Goal: Find specific page/section: Find specific page/section

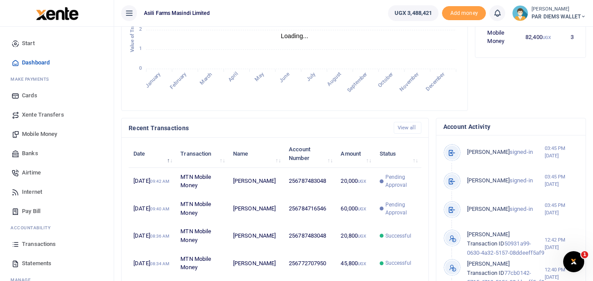
scroll to position [7, 7]
click at [37, 240] on span "Transactions" at bounding box center [39, 244] width 34 height 9
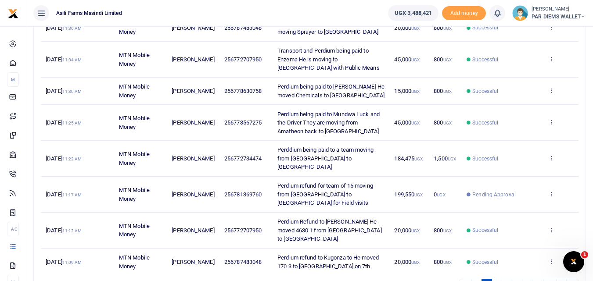
scroll to position [210, 0]
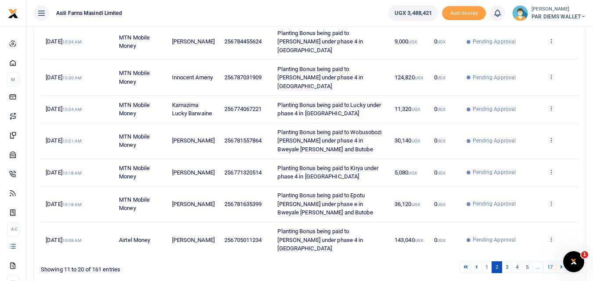
scroll to position [242, 0]
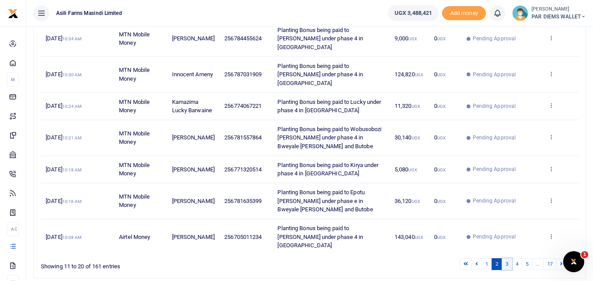
click at [506, 258] on link "3" at bounding box center [507, 264] width 11 height 12
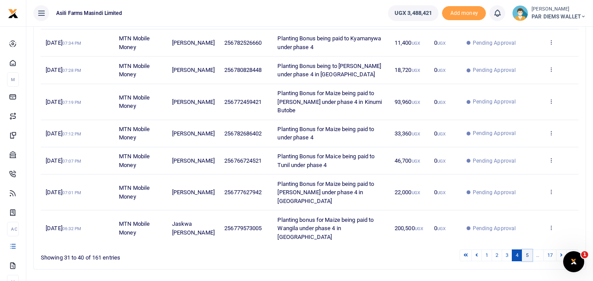
click at [528, 250] on link "5" at bounding box center [527, 256] width 11 height 12
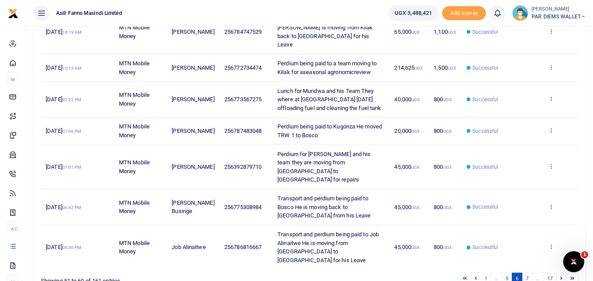
scroll to position [252, 0]
click at [527, 274] on link "7" at bounding box center [527, 280] width 11 height 12
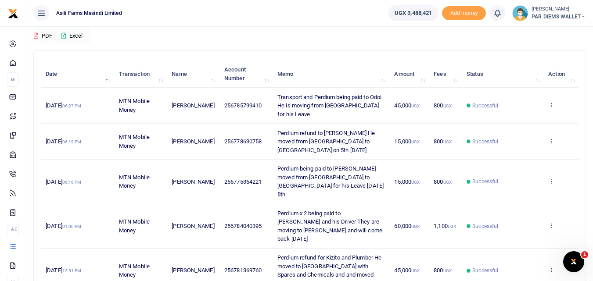
scroll to position [83, 0]
